Goal: Obtain resource: Download file/media

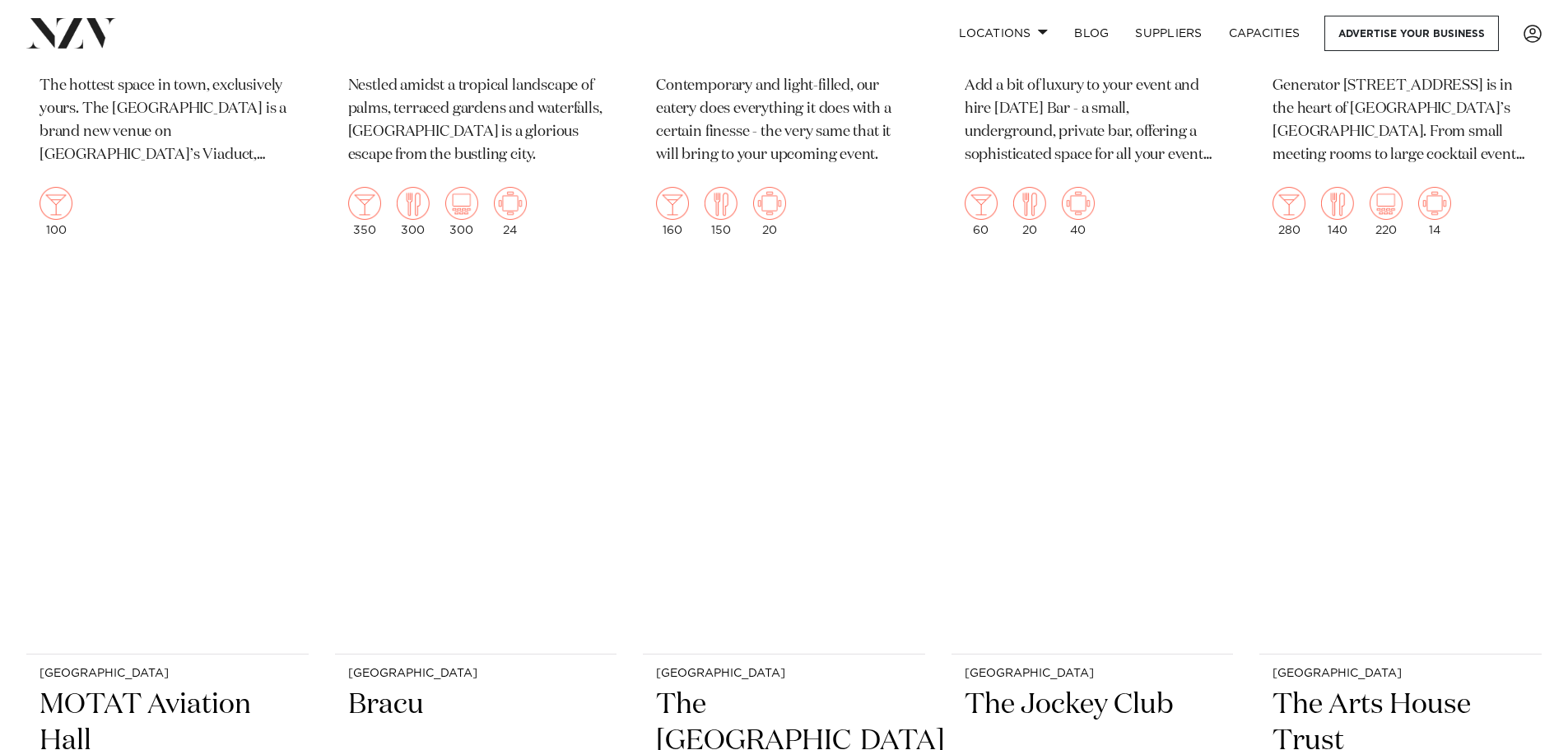
scroll to position [5928, 0]
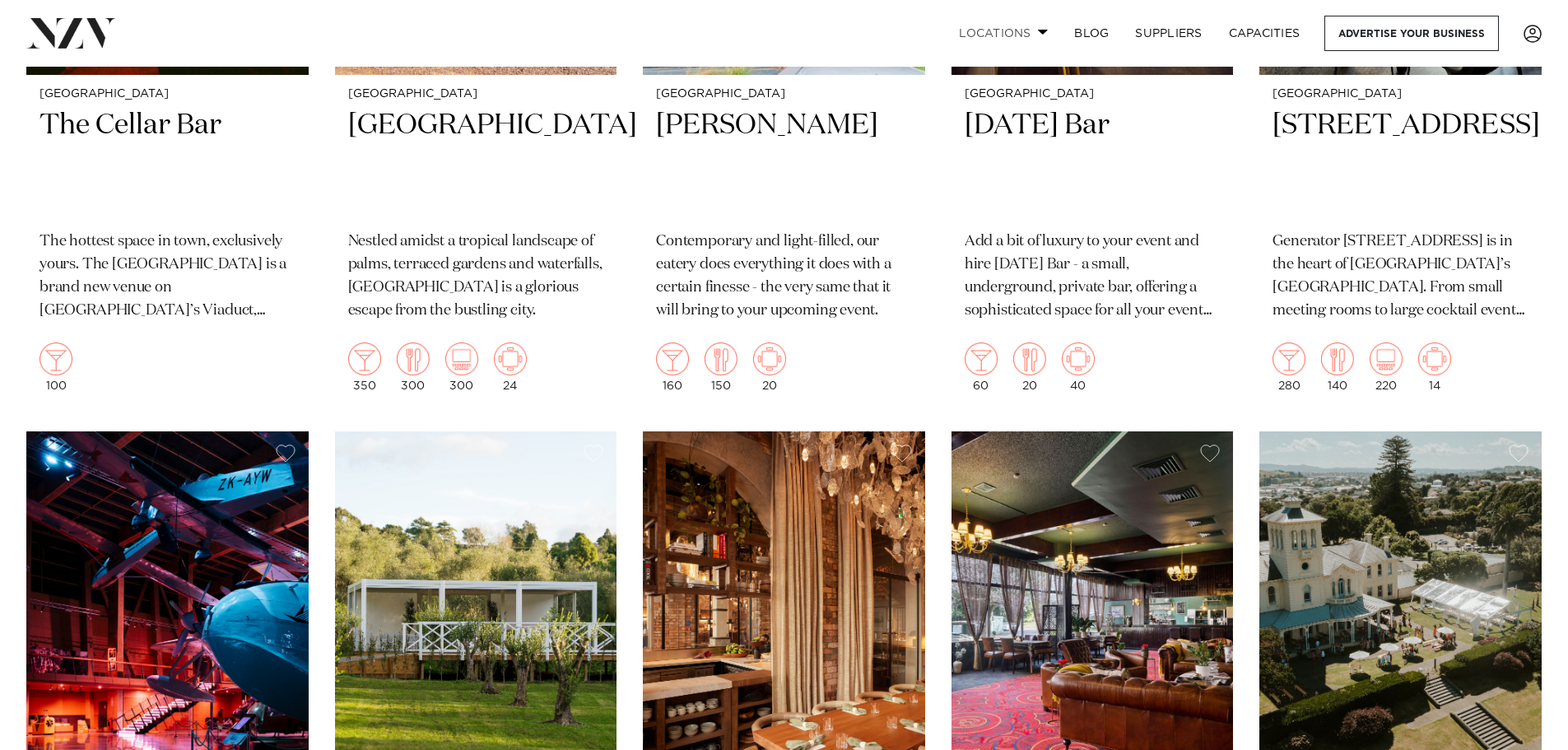
click at [1033, 33] on link "Locations" at bounding box center [1002, 33] width 115 height 35
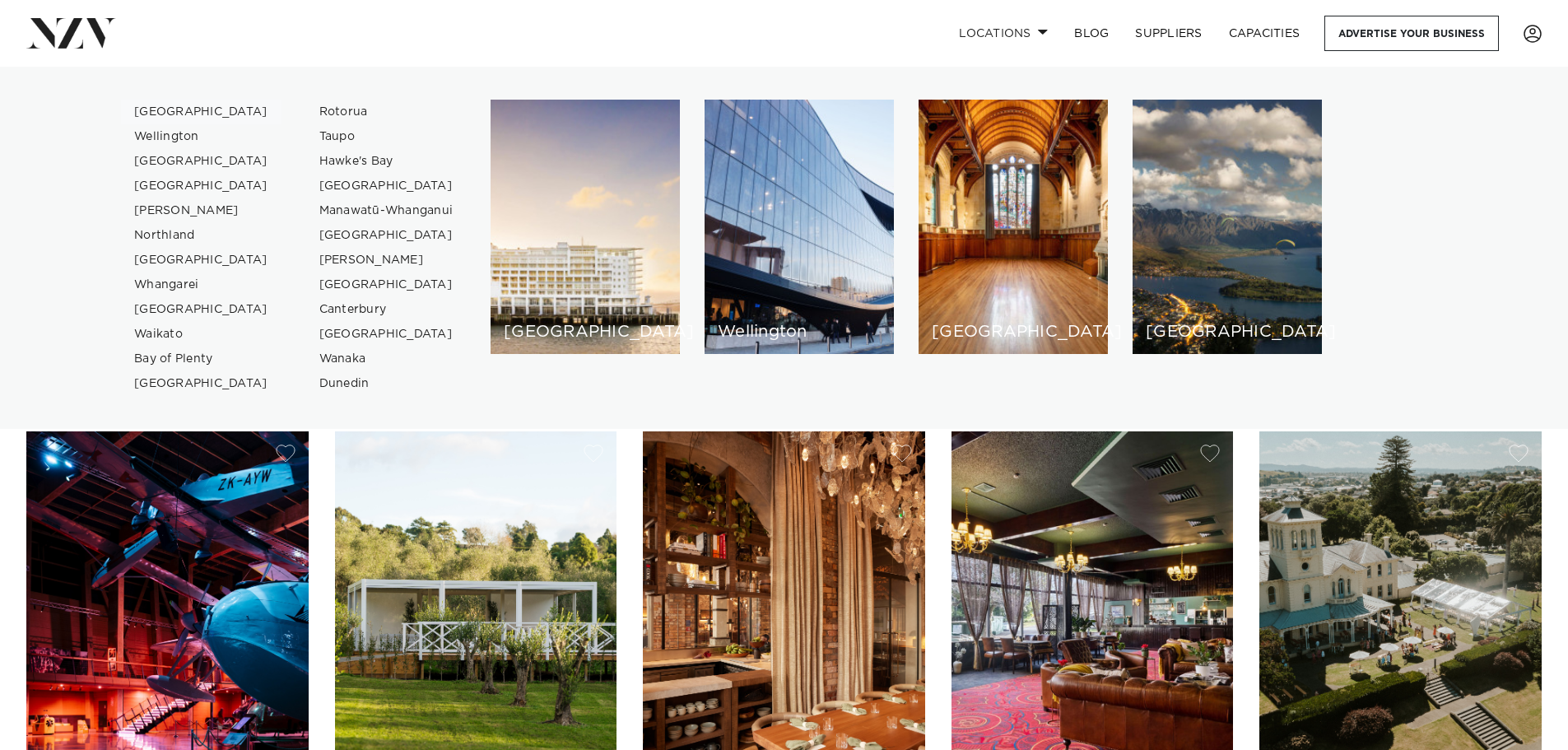
click at [160, 109] on link "[GEOGRAPHIC_DATA]" at bounding box center [200, 111] width 160 height 25
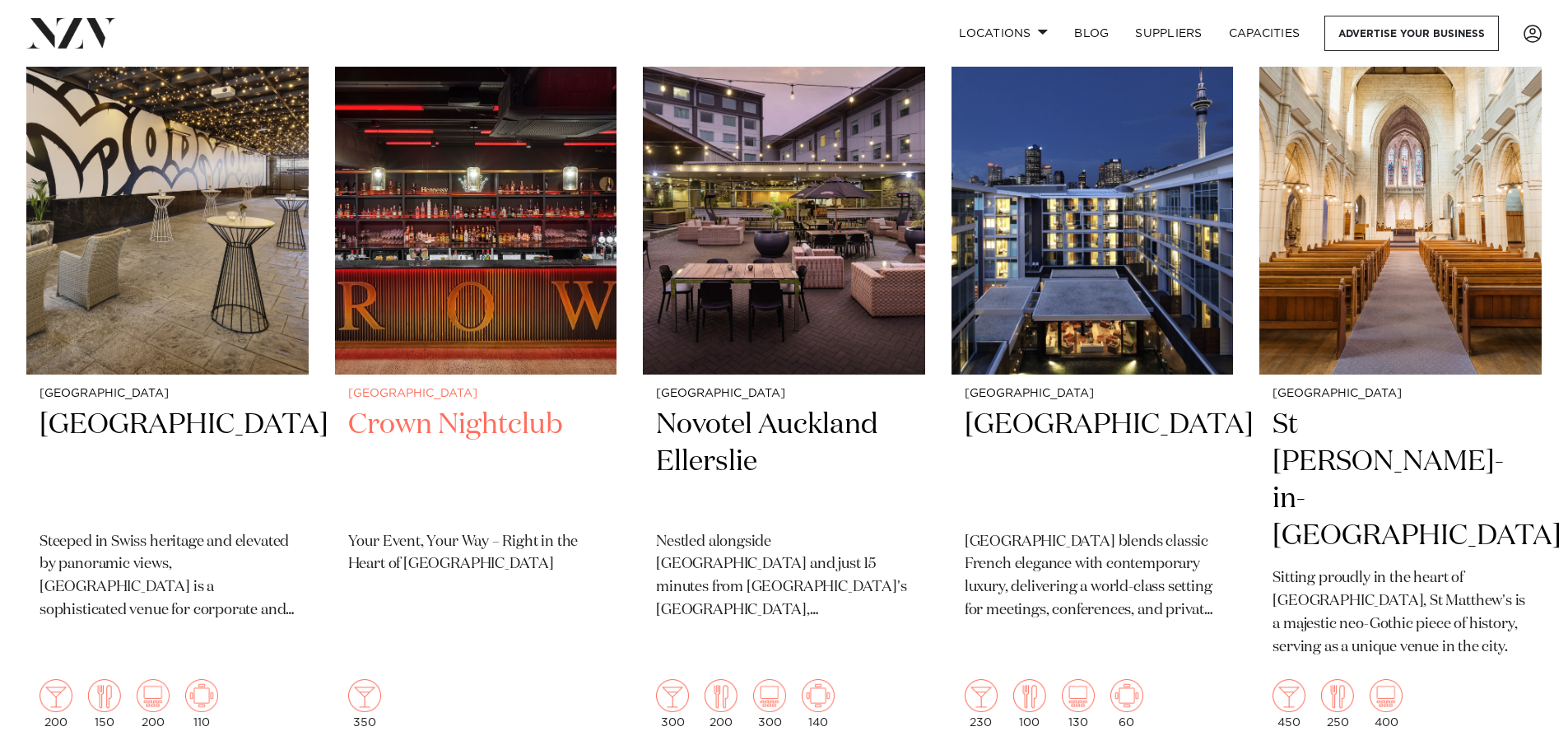
scroll to position [247, 0]
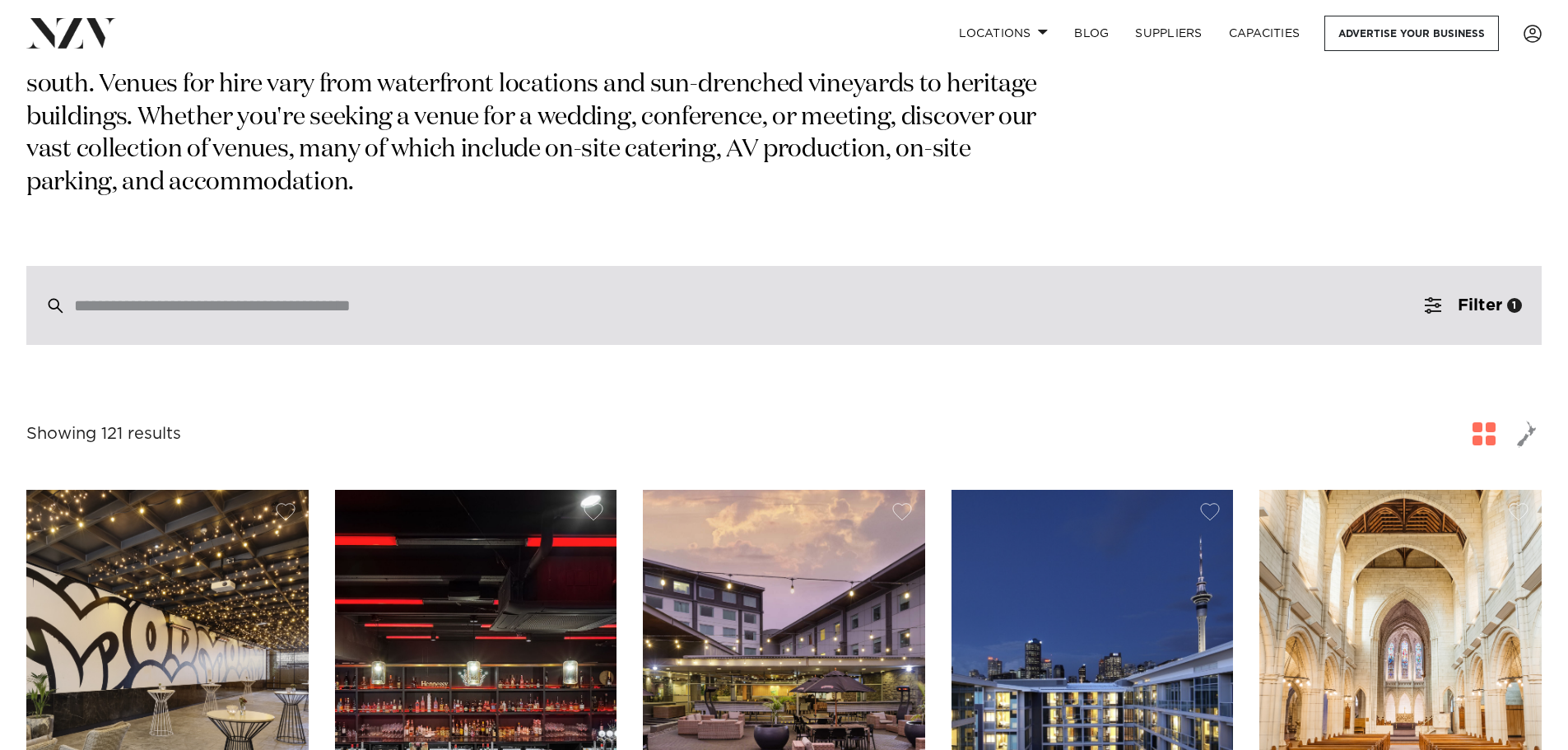
click at [282, 297] on input "search" at bounding box center [749, 306] width 1350 height 18
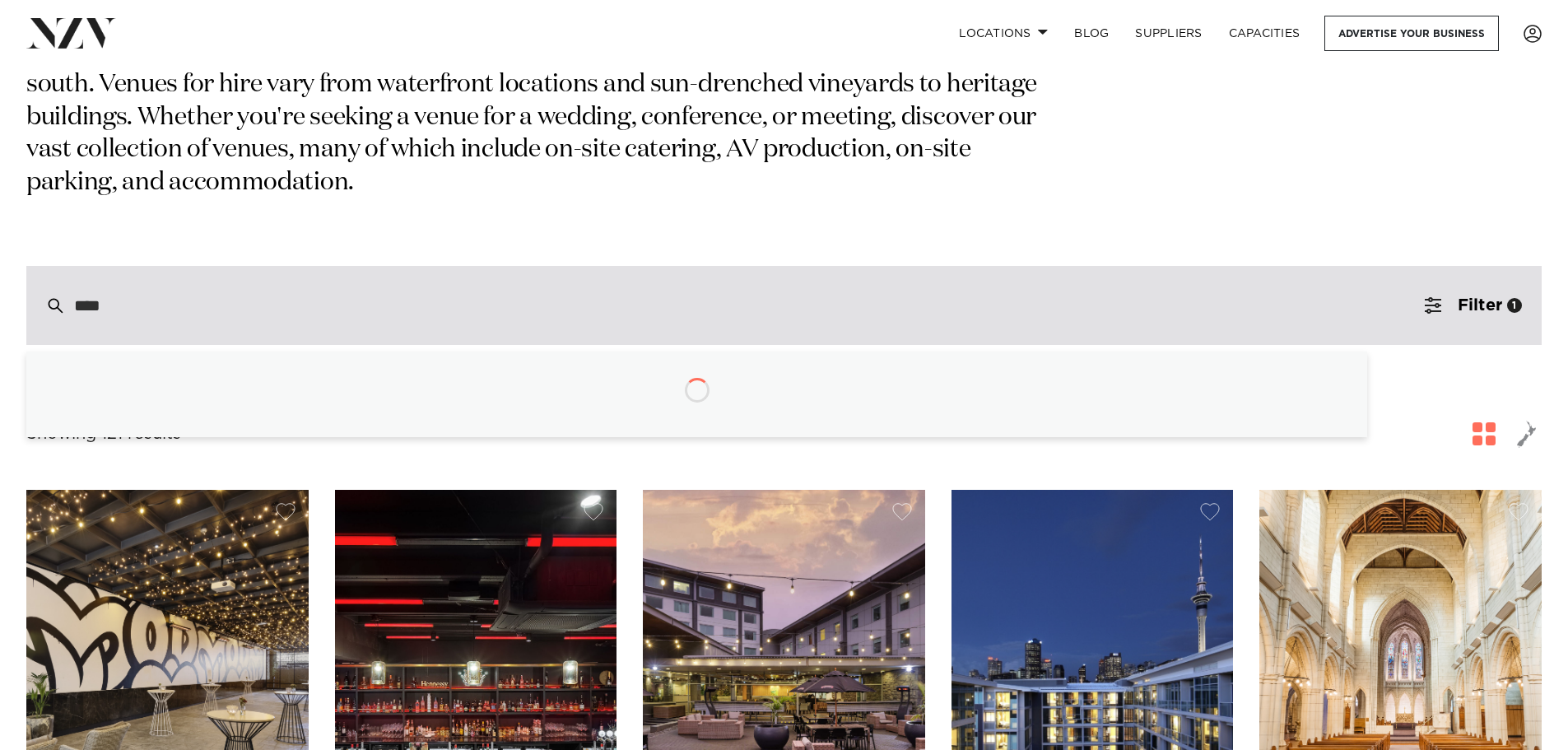
type input "*****"
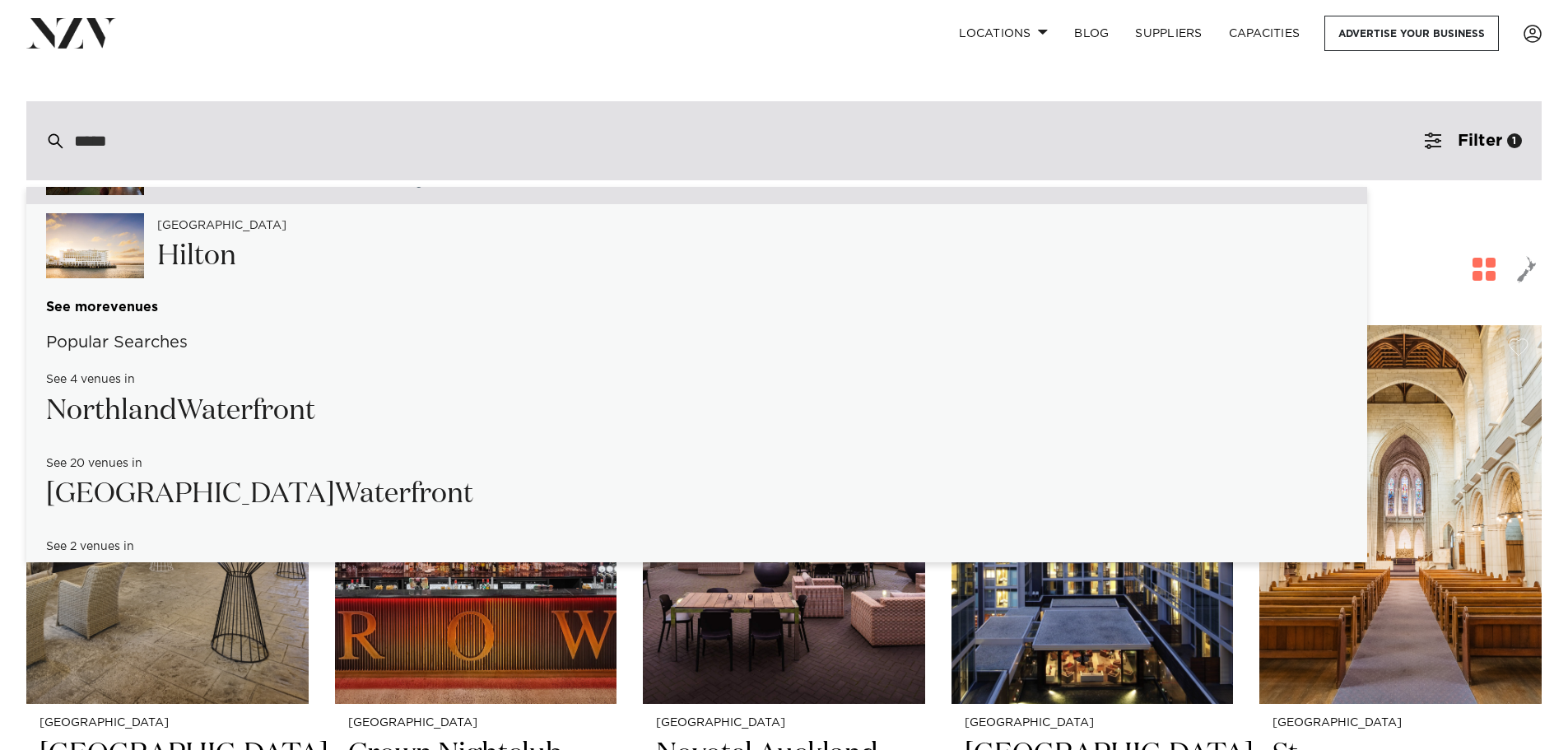
scroll to position [659, 0]
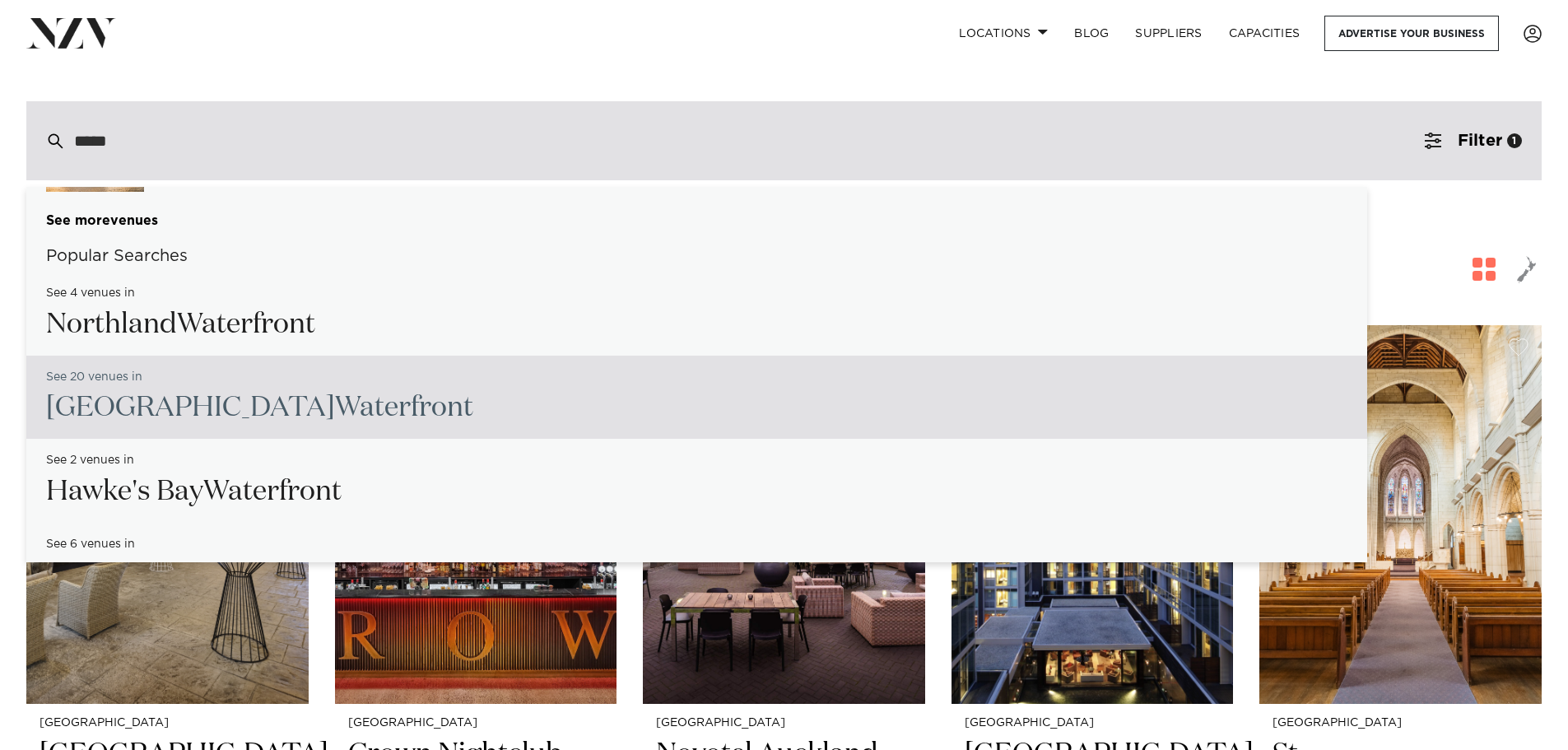
click at [270, 389] on h2 "Auckland Water front" at bounding box center [259, 408] width 427 height 37
type input "**********"
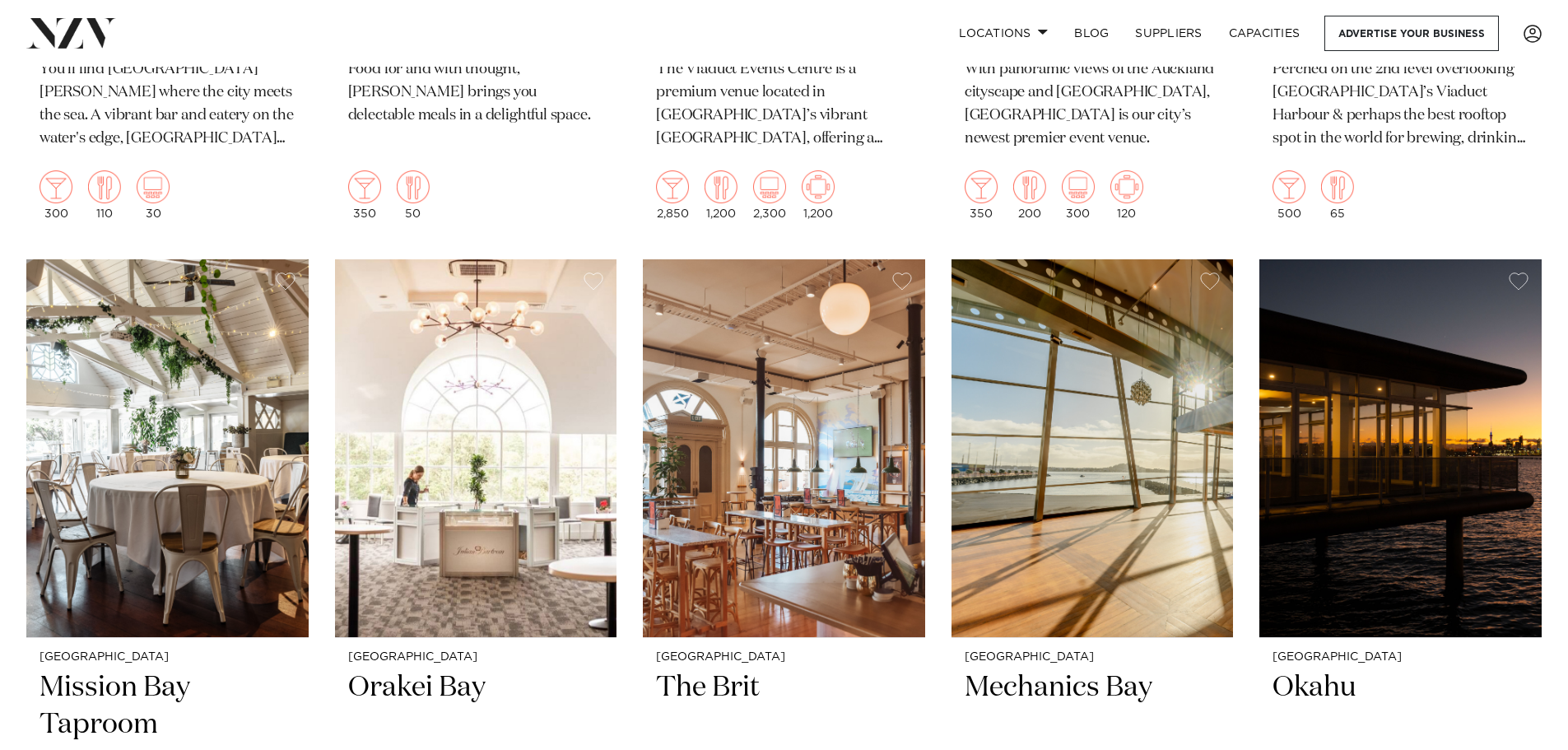
scroll to position [2058, 0]
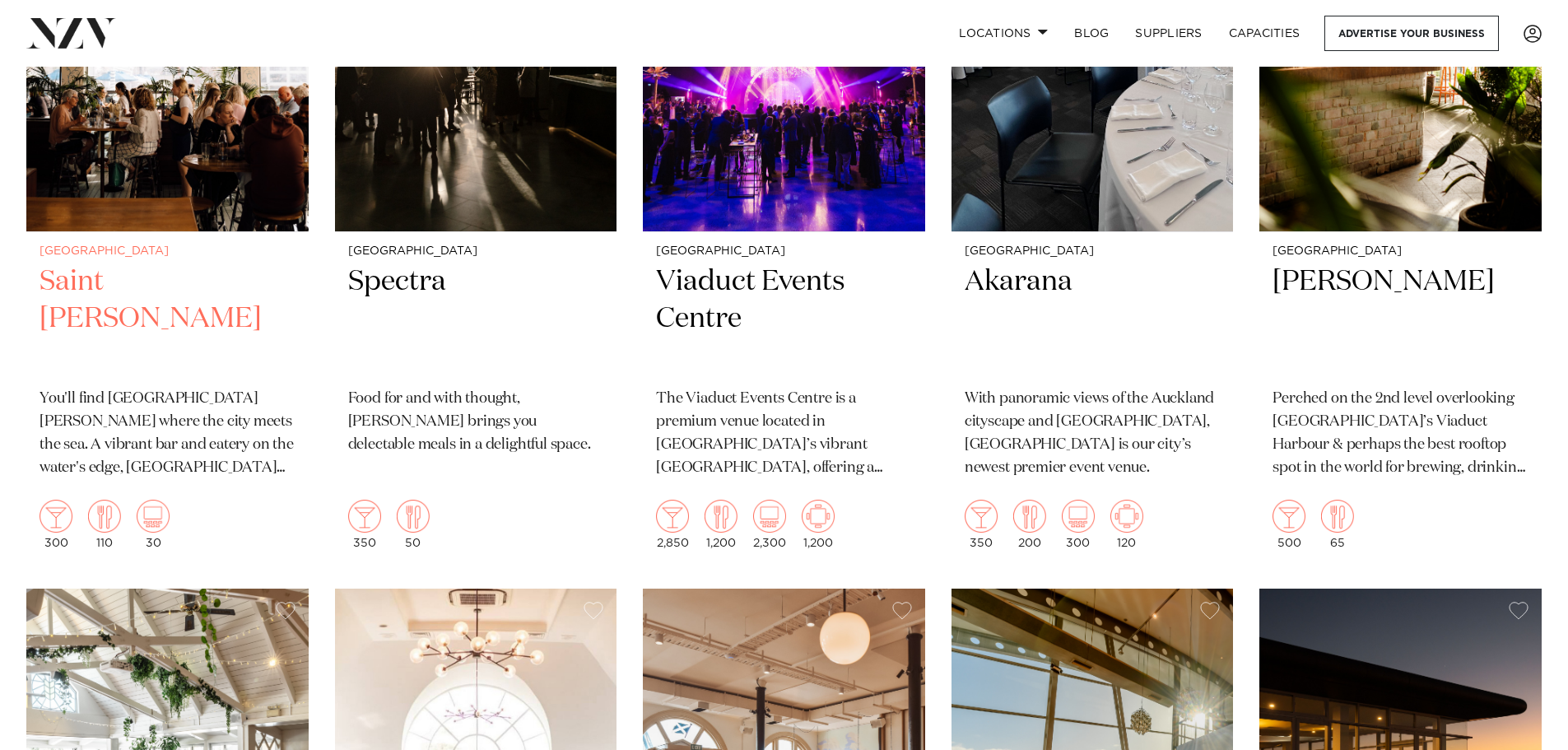
click at [118, 281] on h2 "Saint [PERSON_NAME]" at bounding box center [167, 318] width 256 height 111
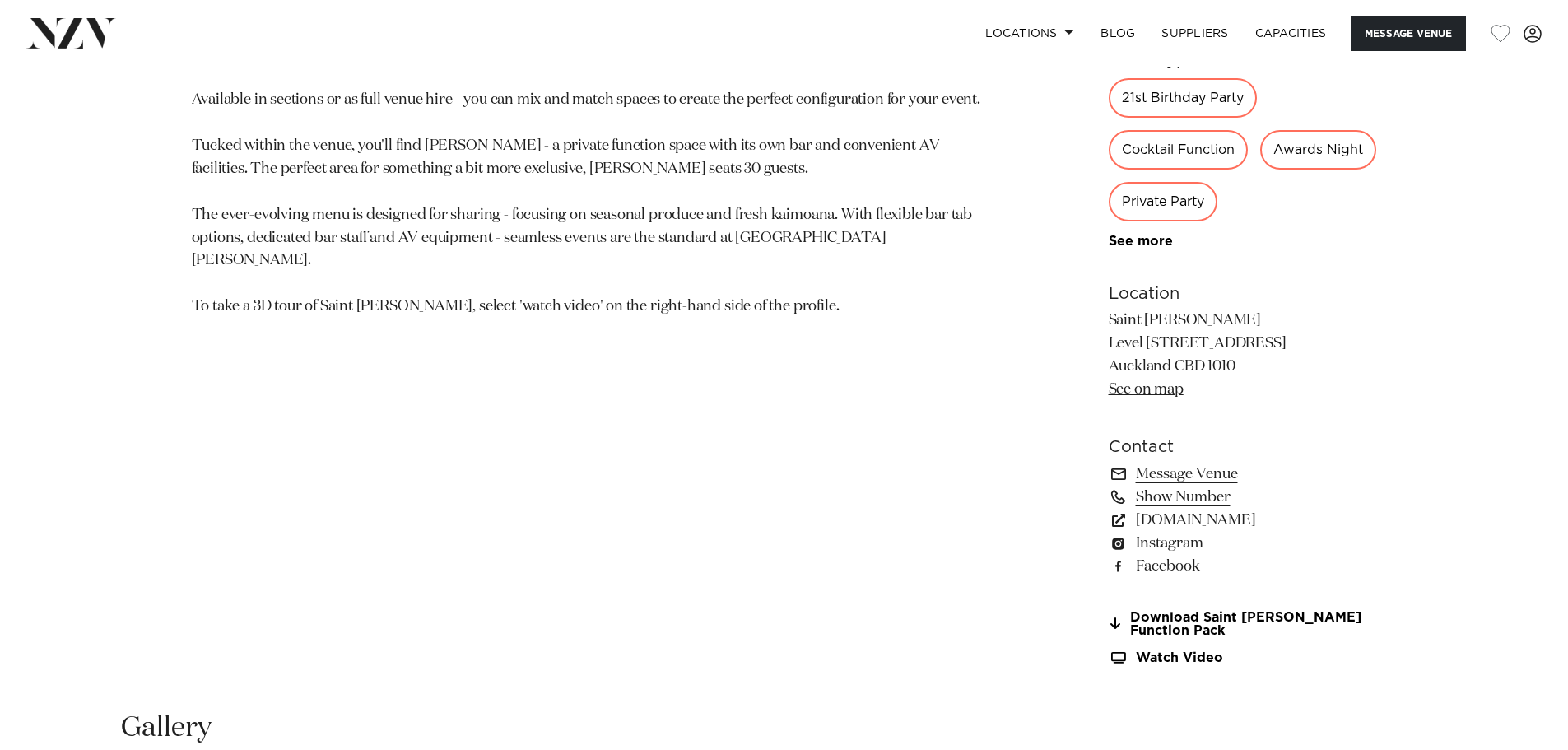
scroll to position [1235, 0]
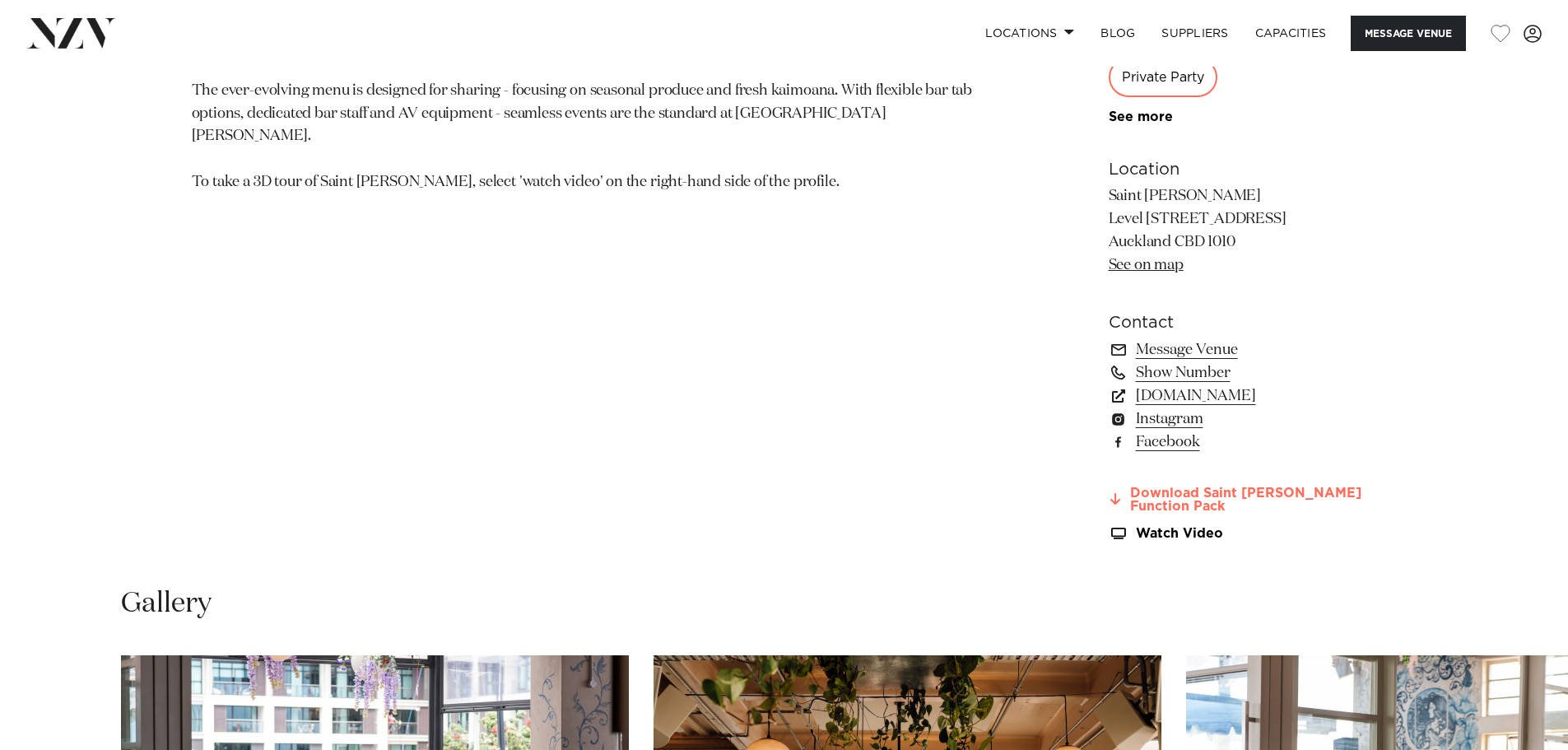
click at [1165, 504] on link "Download Saint Alice Function Pack" at bounding box center [1242, 500] width 268 height 28
